Goal: Book appointment/travel/reservation

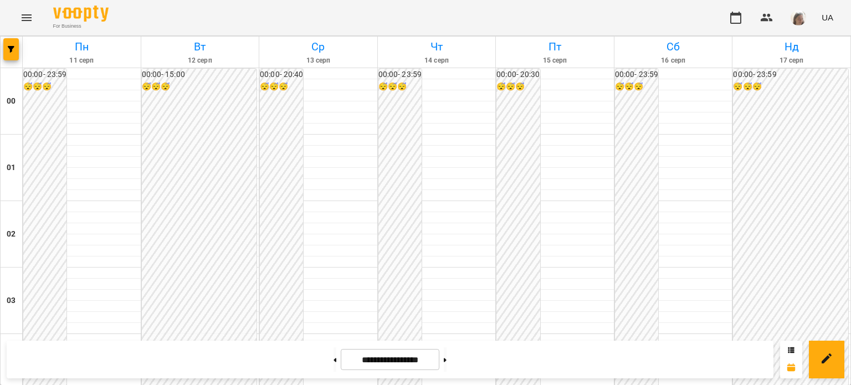
scroll to position [842, 0]
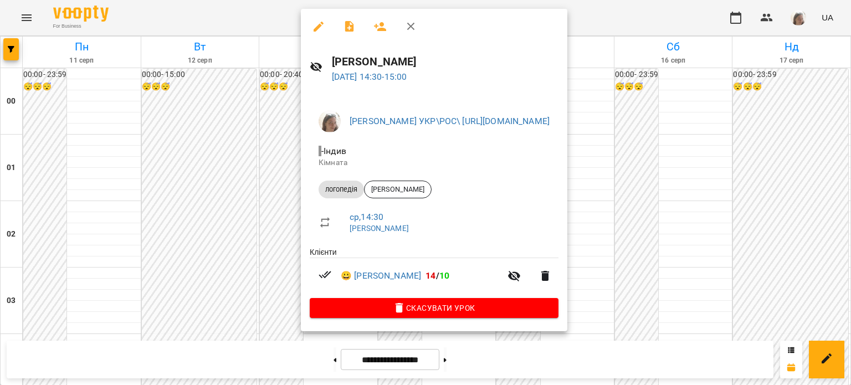
click at [247, 228] on div at bounding box center [425, 192] width 851 height 385
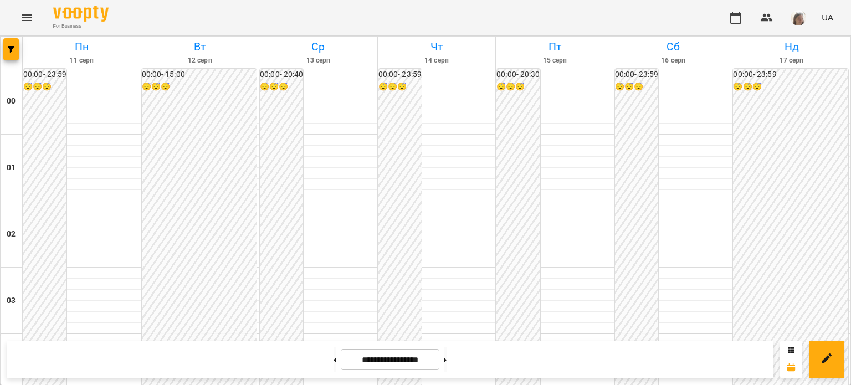
scroll to position [949, 0]
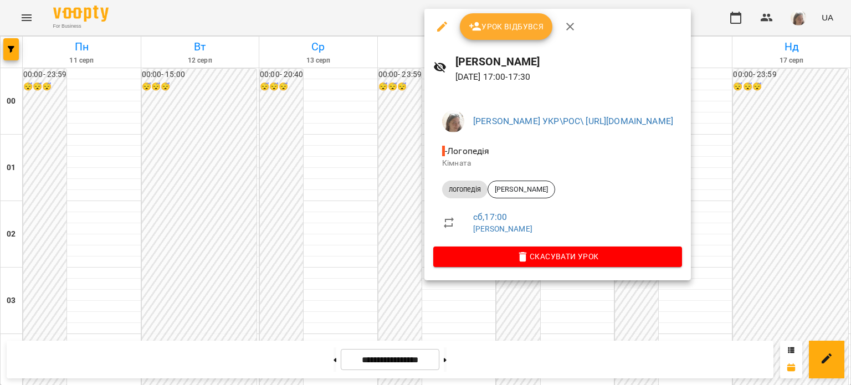
click at [446, 223] on icon at bounding box center [448, 222] width 13 height 13
click at [519, 192] on span "[PERSON_NAME]" at bounding box center [521, 189] width 66 height 10
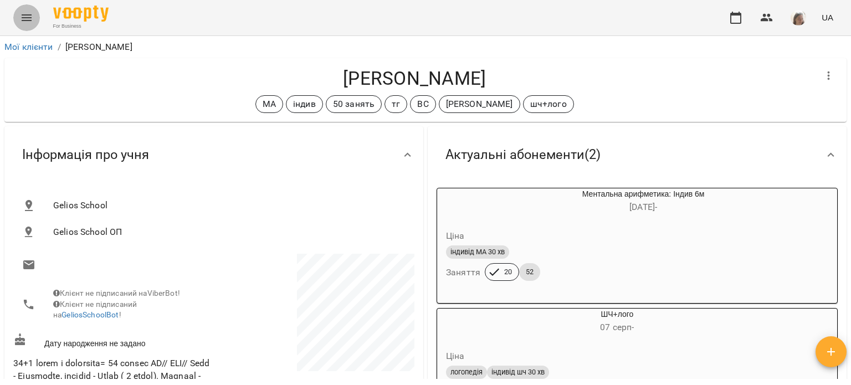
click at [26, 19] on icon "Menu" at bounding box center [26, 17] width 13 height 13
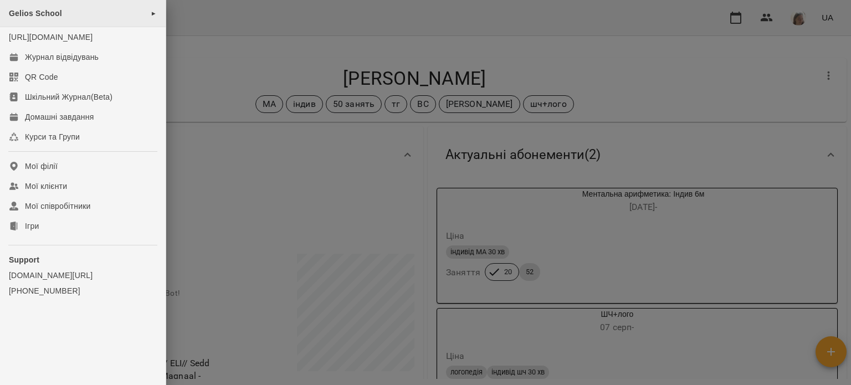
click at [64, 17] on div "Gelios School ►" at bounding box center [83, 13] width 166 height 27
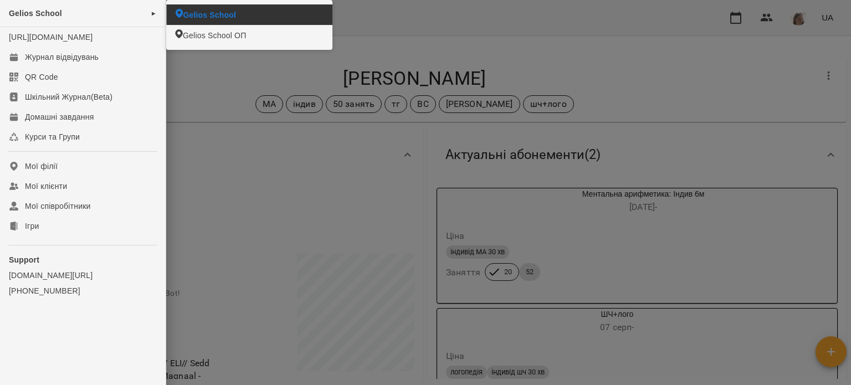
click at [217, 17] on span "Gelios School" at bounding box center [209, 14] width 53 height 11
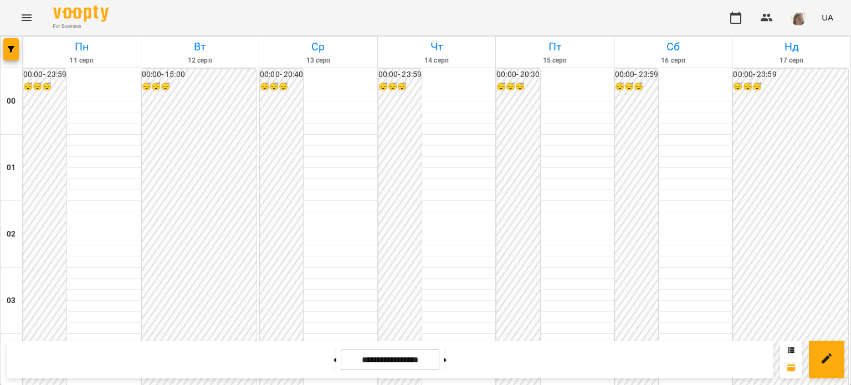
scroll to position [1148, 0]
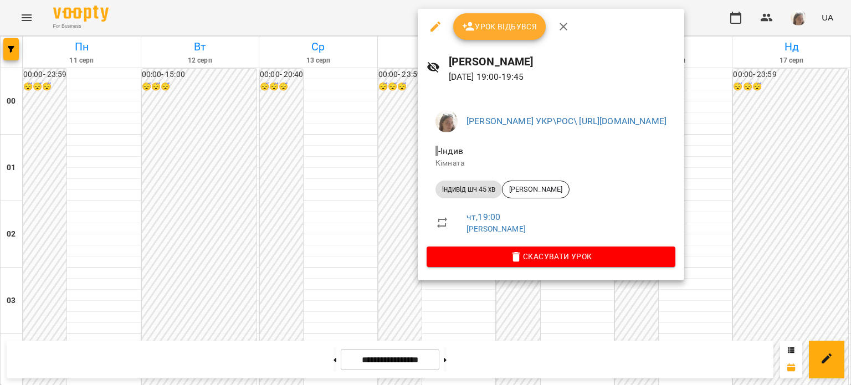
click at [324, 194] on div at bounding box center [425, 192] width 851 height 385
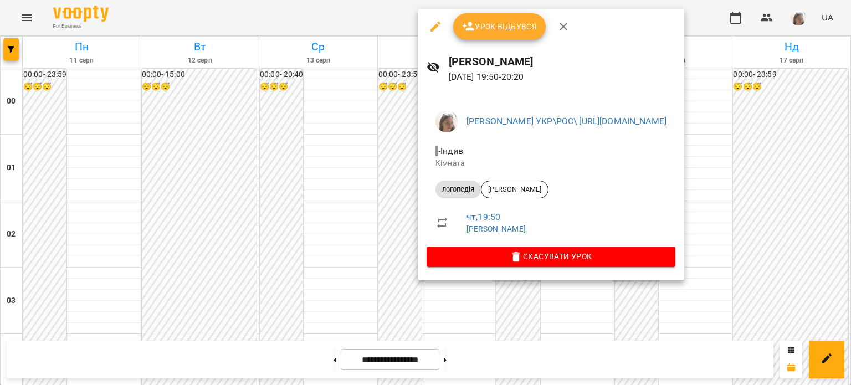
click at [355, 194] on div at bounding box center [425, 192] width 851 height 385
